Goal: Task Accomplishment & Management: Complete application form

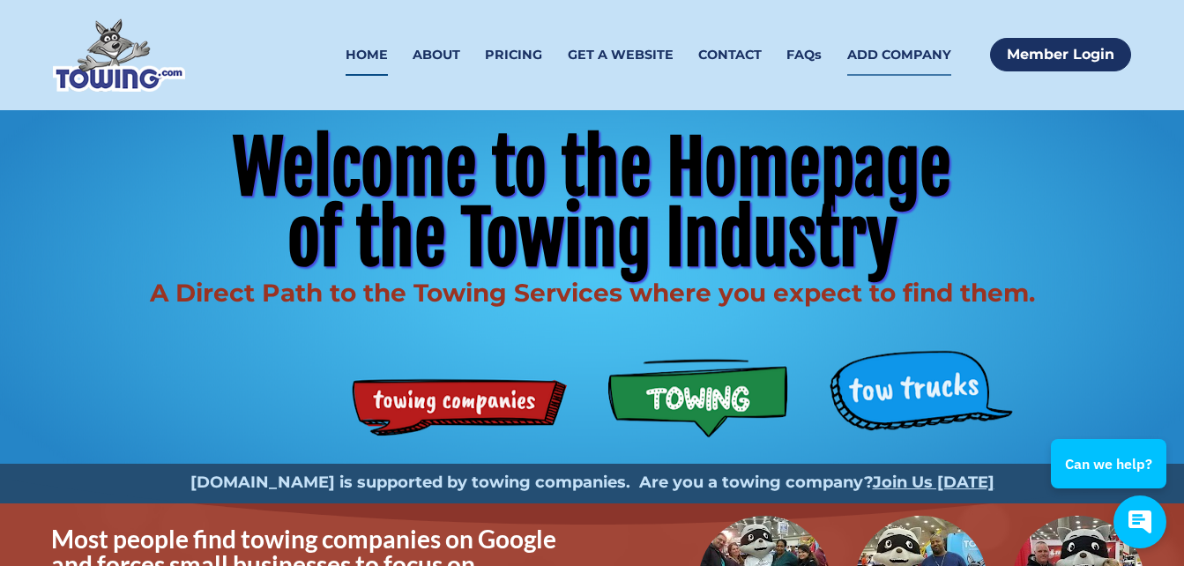
click at [906, 53] on link "ADD COMPANY" at bounding box center [899, 54] width 104 height 41
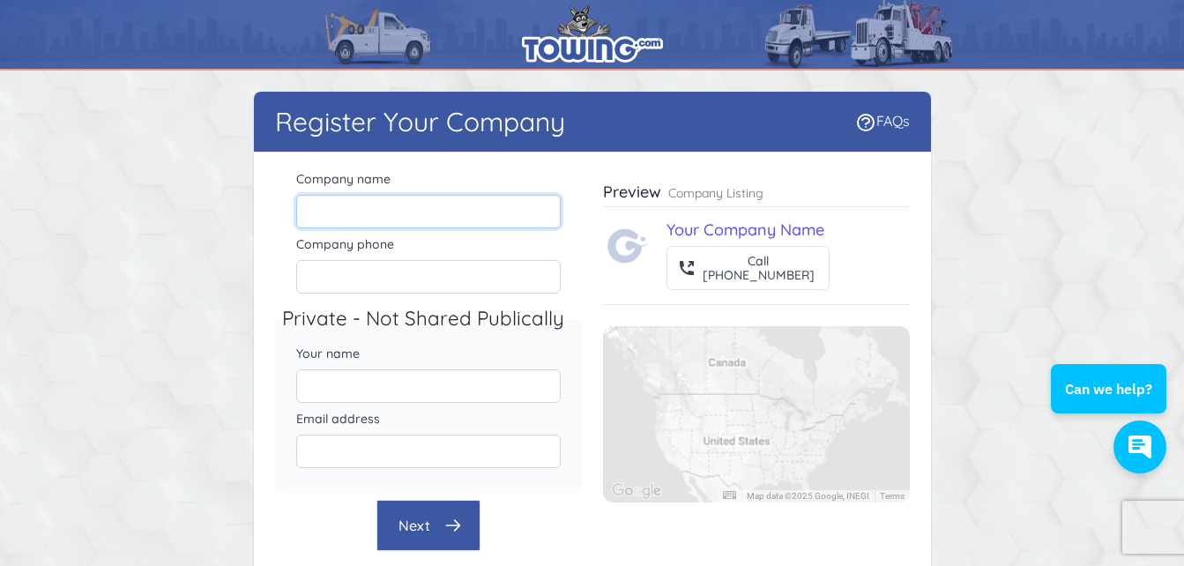
click at [442, 204] on input "Company name" at bounding box center [428, 211] width 264 height 33
type input "Blackbird Transport and Recovery"
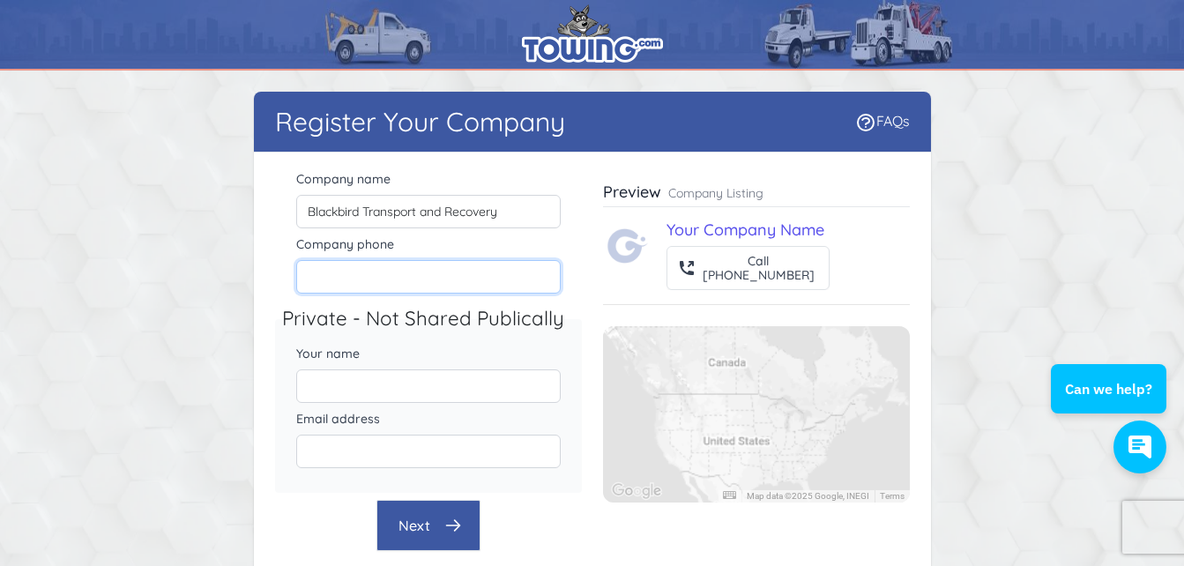
type input "9183189917"
type input "[PERSON_NAME]"
type input "[EMAIL_ADDRESS][DOMAIN_NAME]"
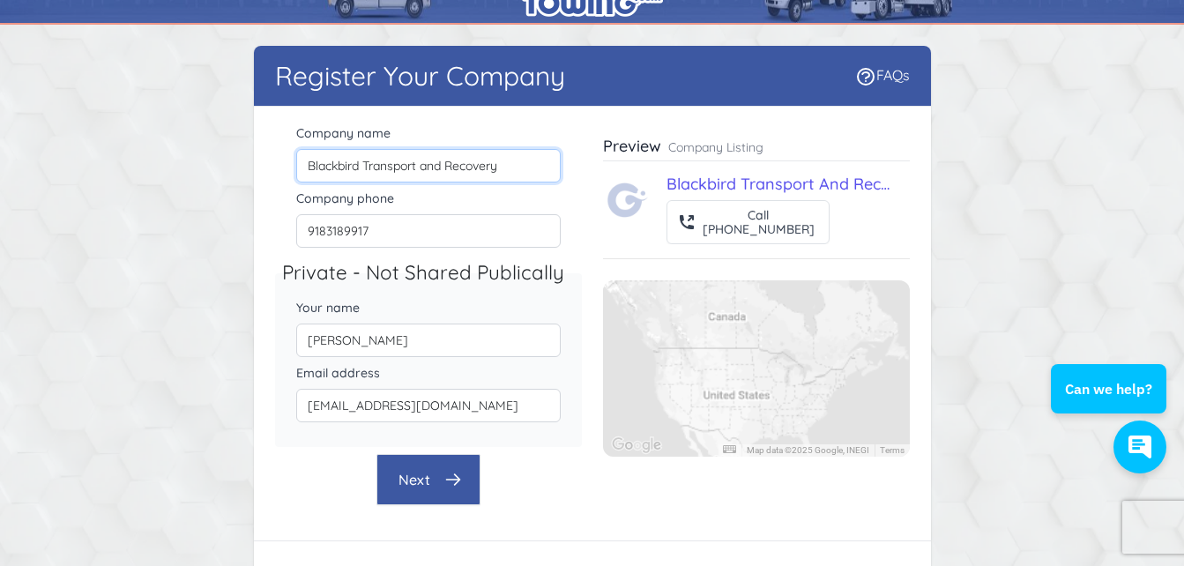
scroll to position [88, 0]
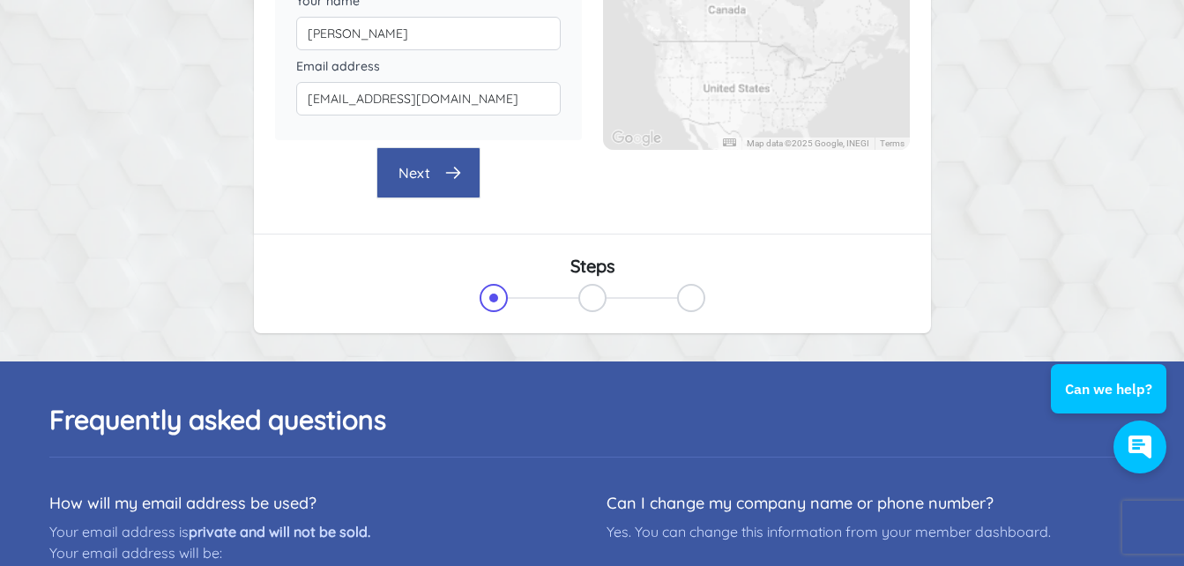
click at [435, 189] on button "Next" at bounding box center [428, 172] width 104 height 51
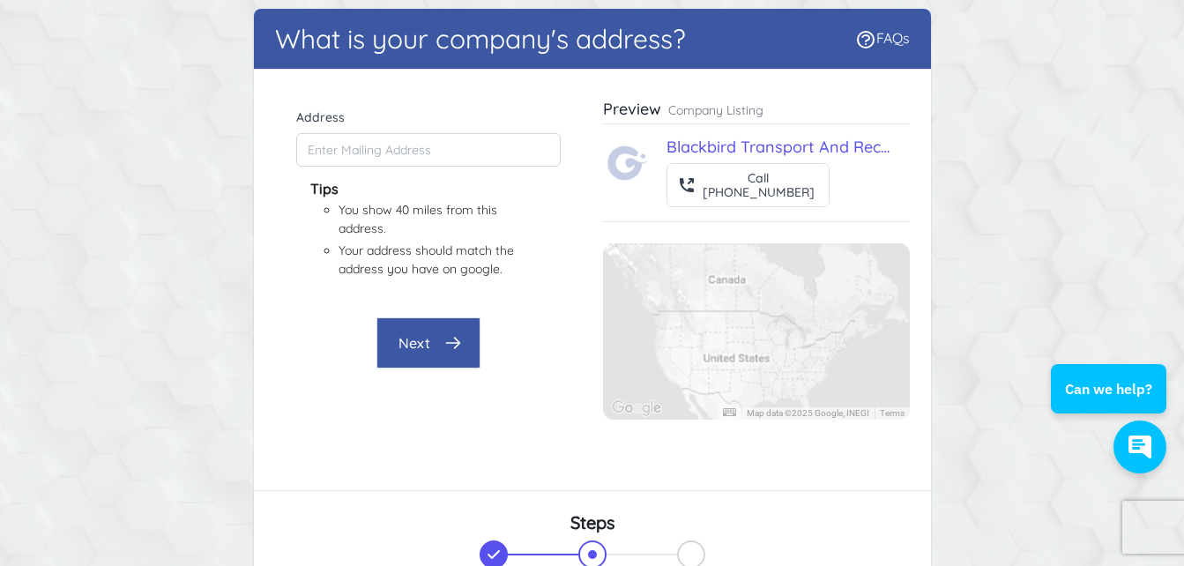
scroll to position [77, 0]
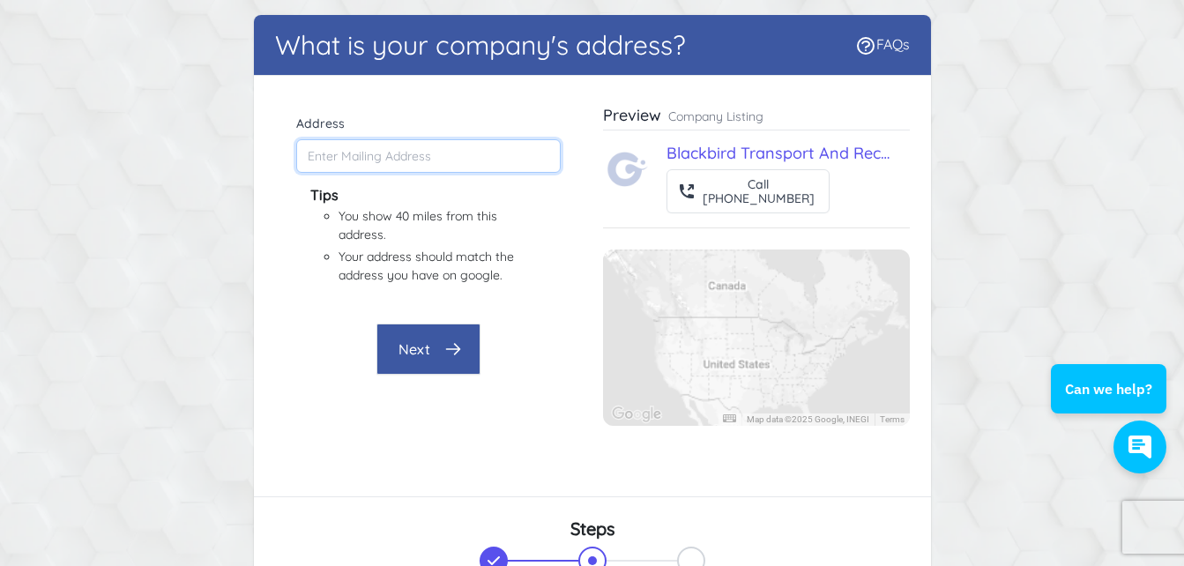
click at [398, 161] on input "Address" at bounding box center [428, 155] width 264 height 33
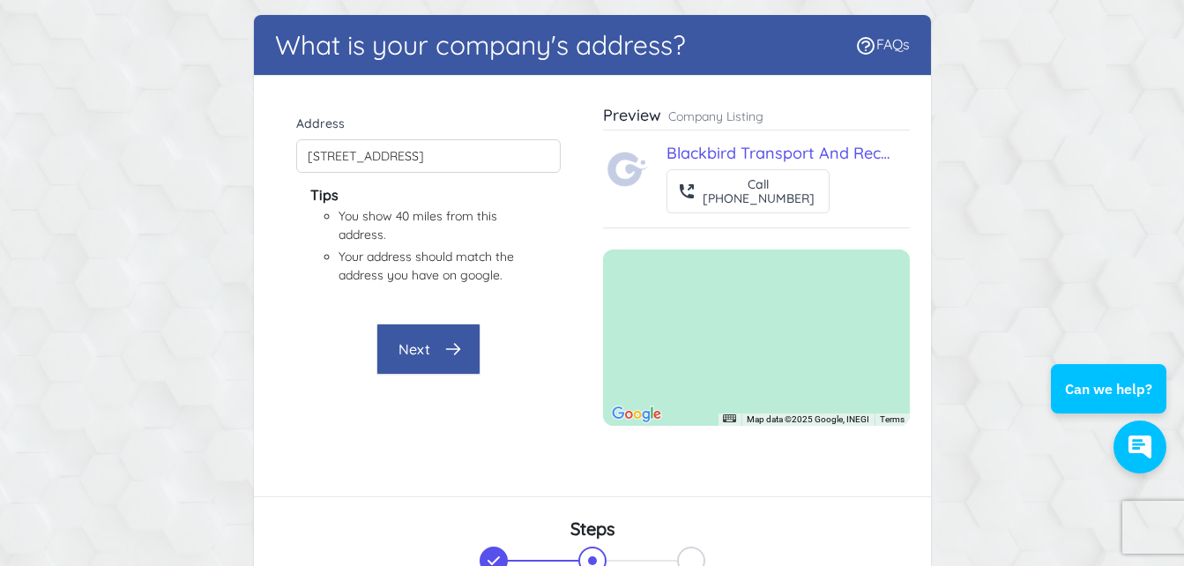
type input "[STREET_ADDRESS]"
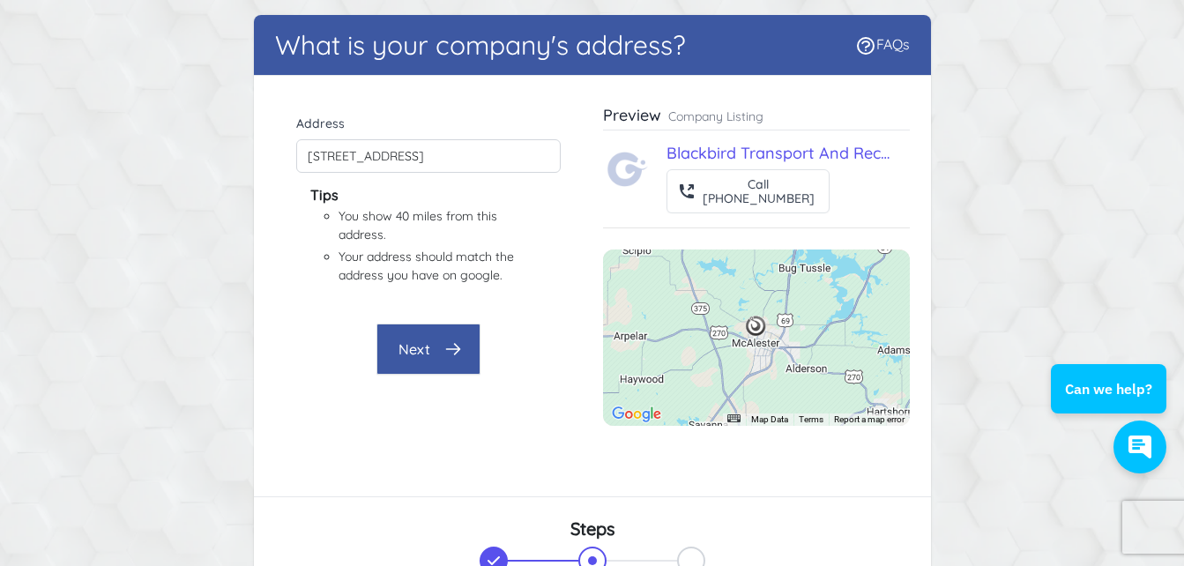
click at [431, 359] on button "Next" at bounding box center [428, 348] width 104 height 51
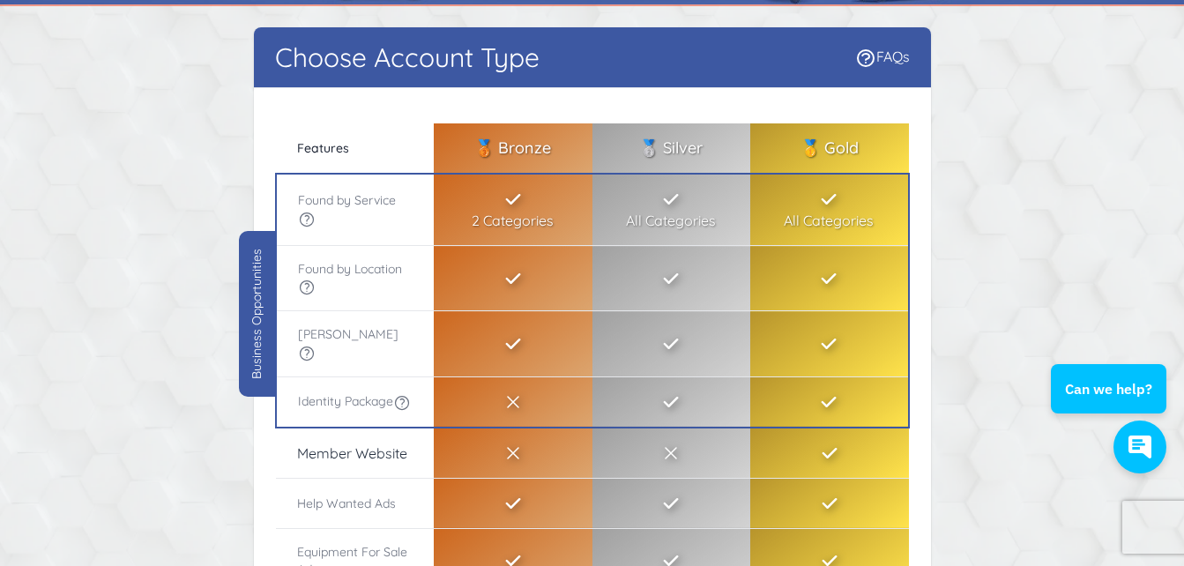
scroll to position [0, 0]
